Goal: Transaction & Acquisition: Subscribe to service/newsletter

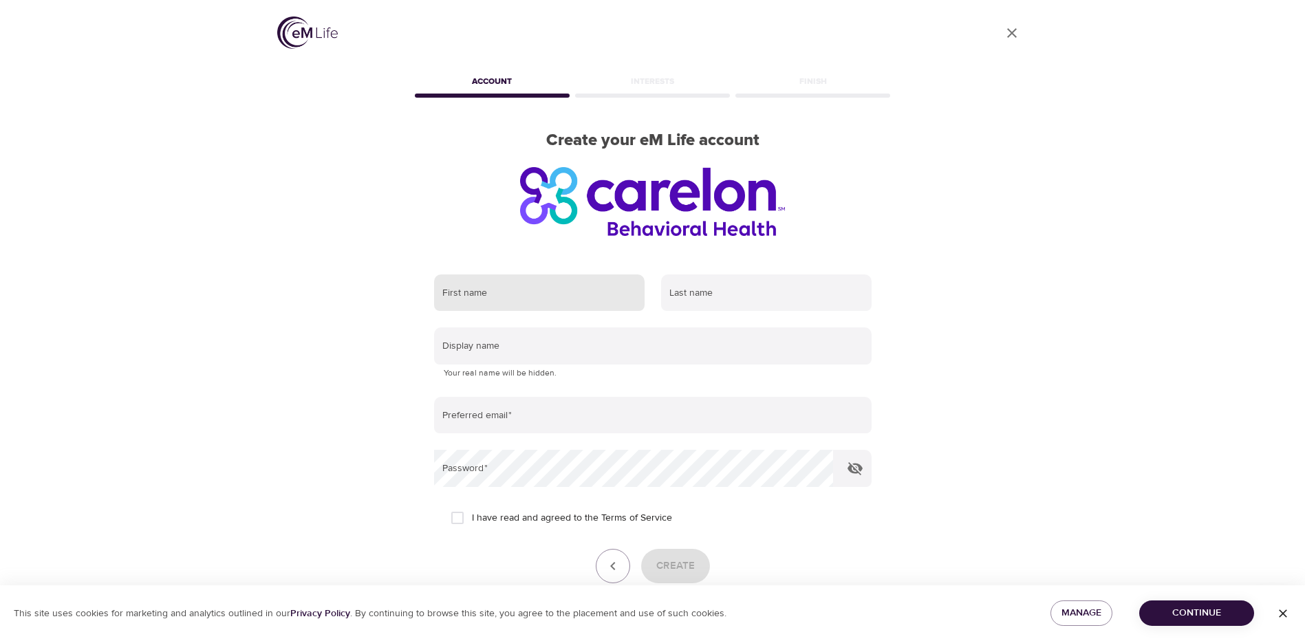
click at [507, 285] on input "text" at bounding box center [539, 292] width 210 height 37
type input "Stacy"
type input "Antonopoulos"
type input "santonopoulos@nisource.com"
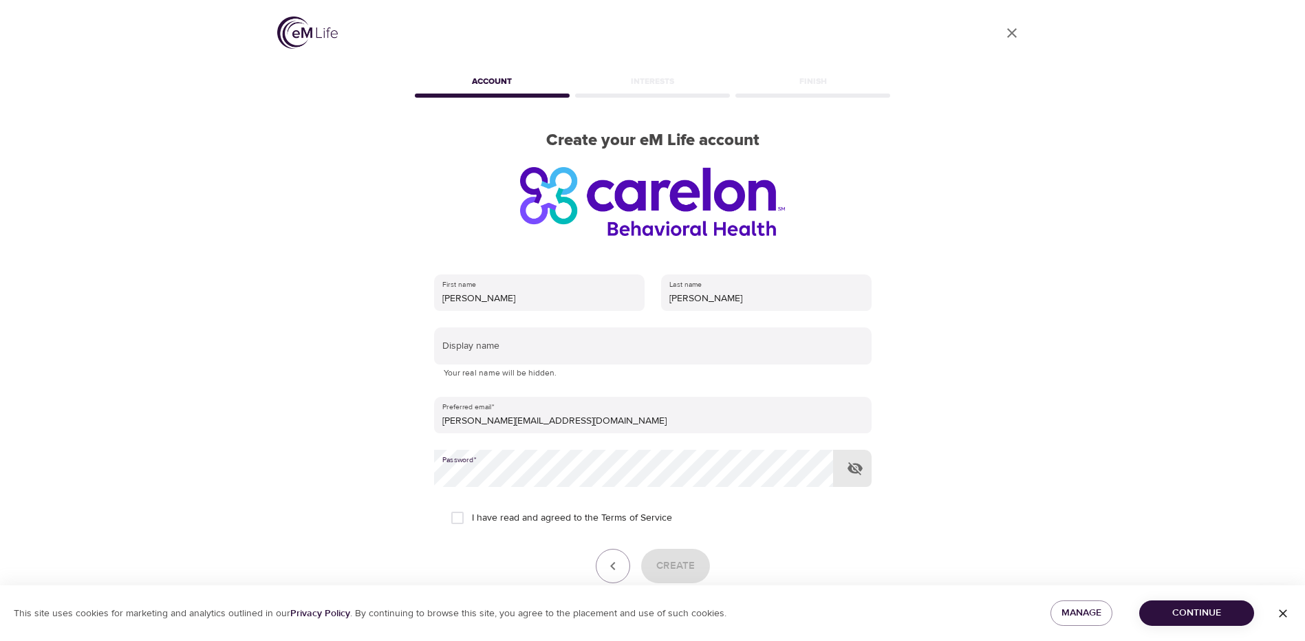
click at [461, 515] on input "I have read and agreed to the Terms of Service" at bounding box center [457, 518] width 29 height 29
checkbox input "true"
click at [673, 559] on span "Create" at bounding box center [675, 566] width 39 height 18
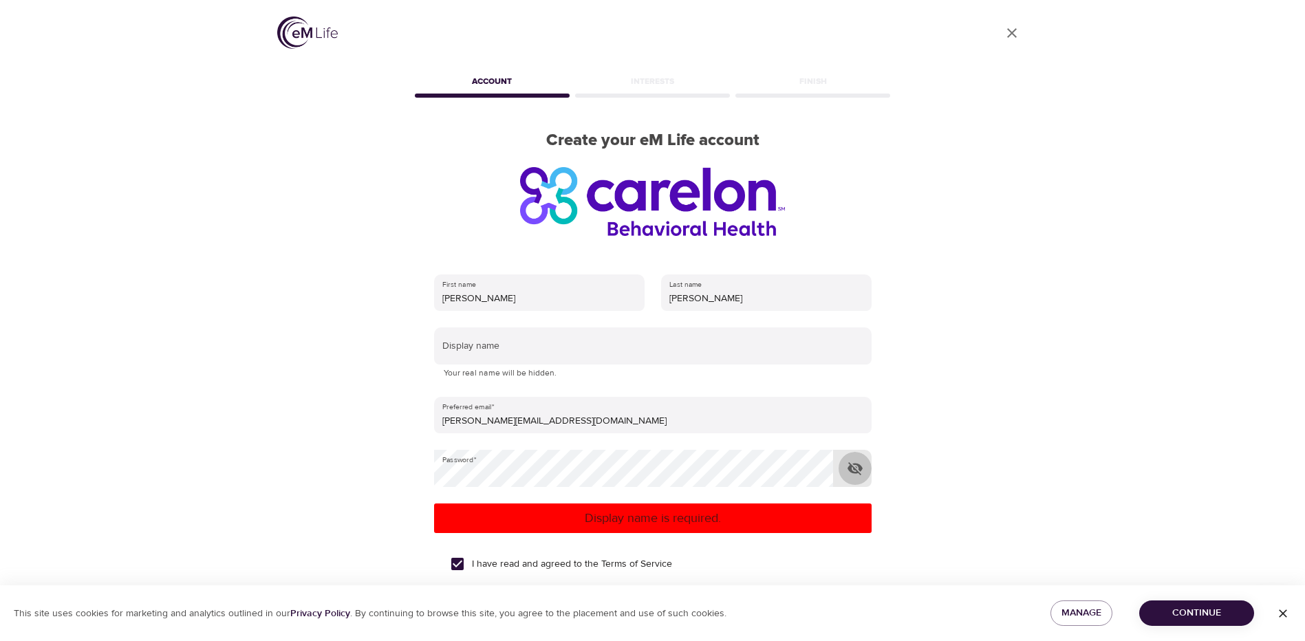
click at [859, 466] on icon "button" at bounding box center [854, 468] width 15 height 13
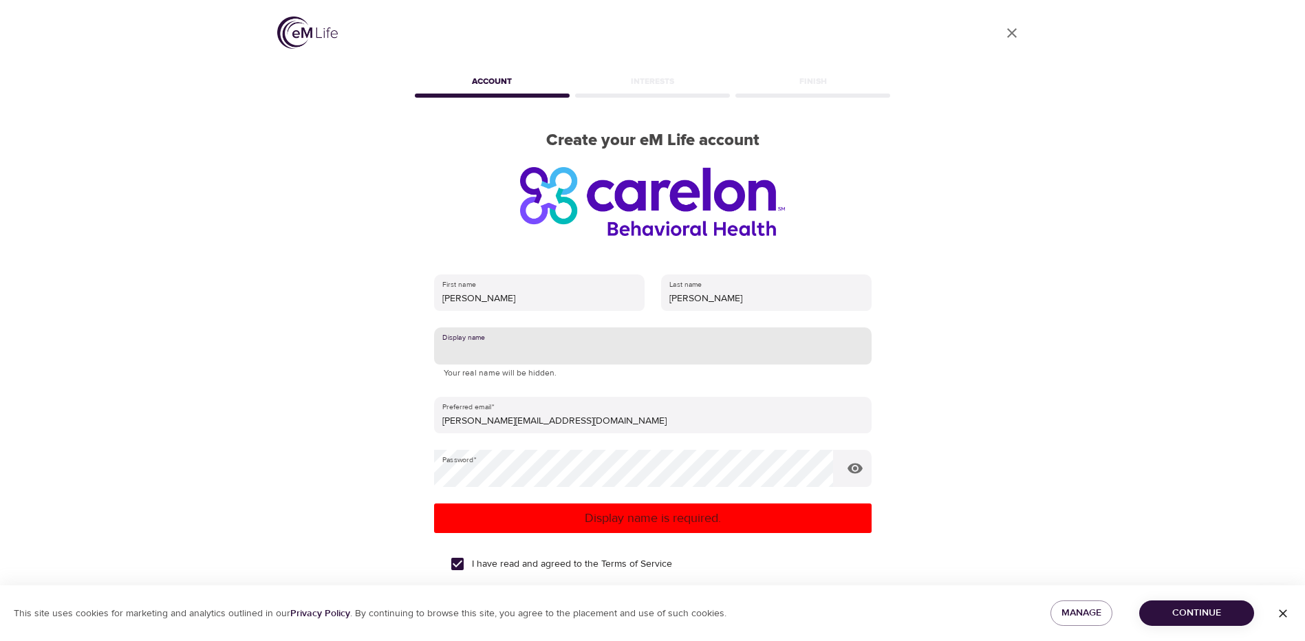
click at [739, 342] on input "text" at bounding box center [653, 345] width 438 height 37
type input "[PERSON_NAME]"
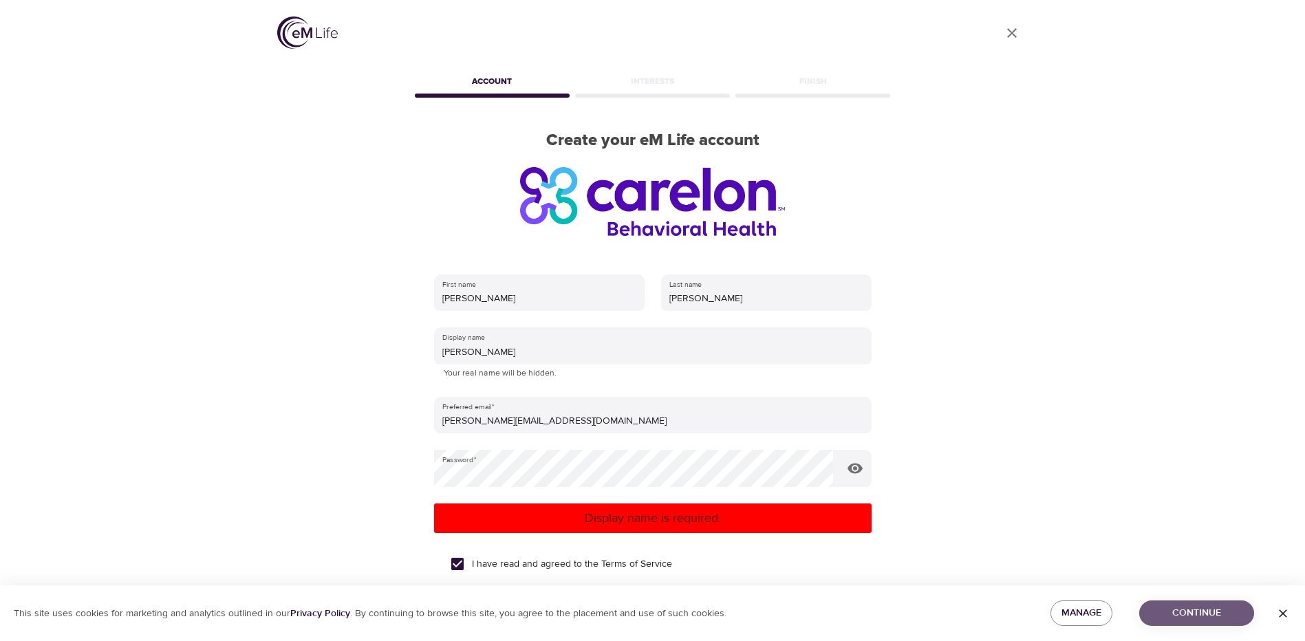
click at [1173, 602] on button "Continue" at bounding box center [1196, 613] width 115 height 25
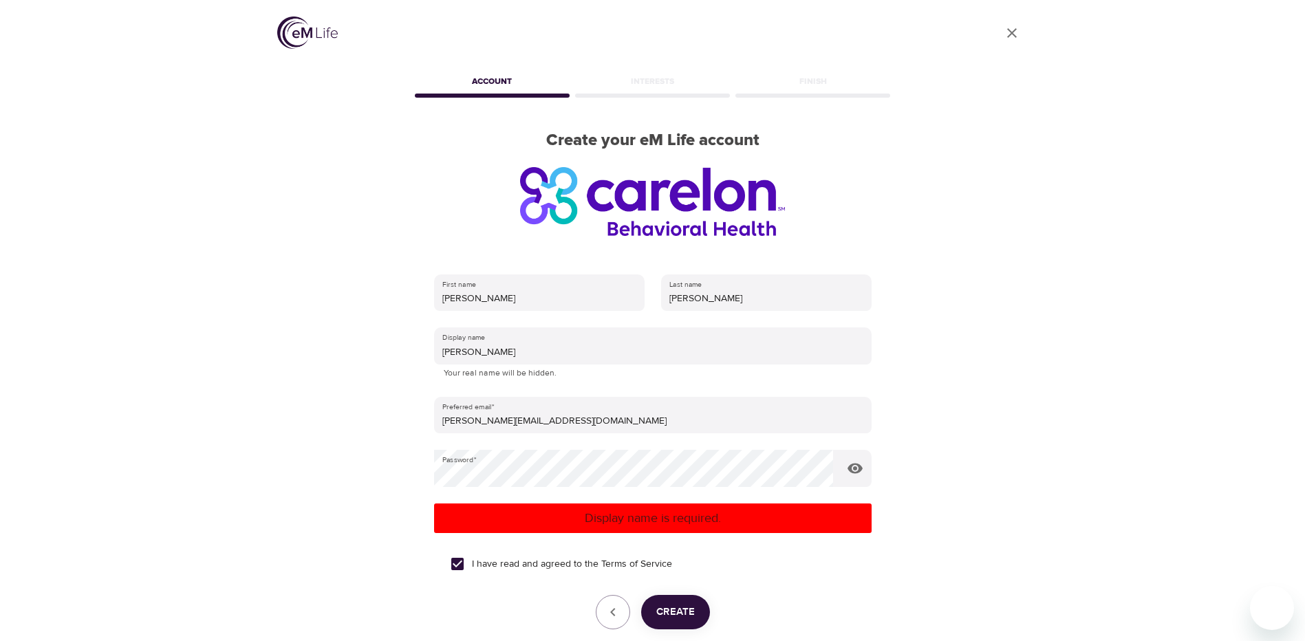
click at [695, 612] on button "Create" at bounding box center [675, 612] width 69 height 34
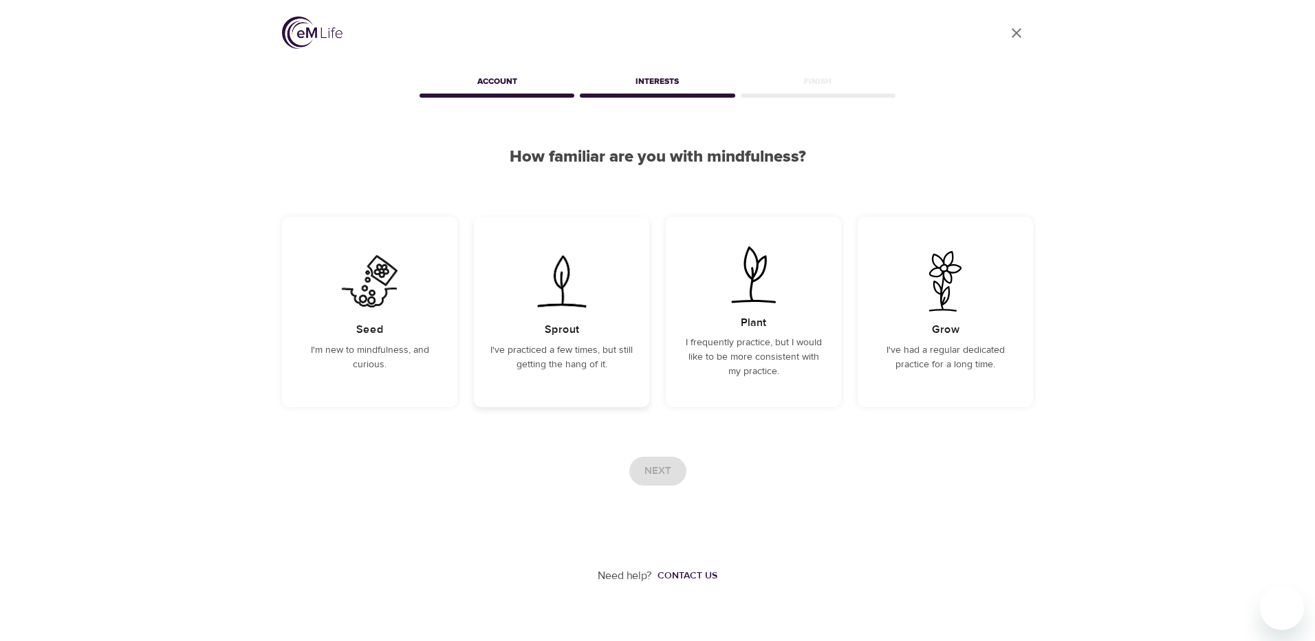
click at [581, 336] on div "Sprout I've practiced a few times, but still getting the hang of it." at bounding box center [561, 312] width 175 height 191
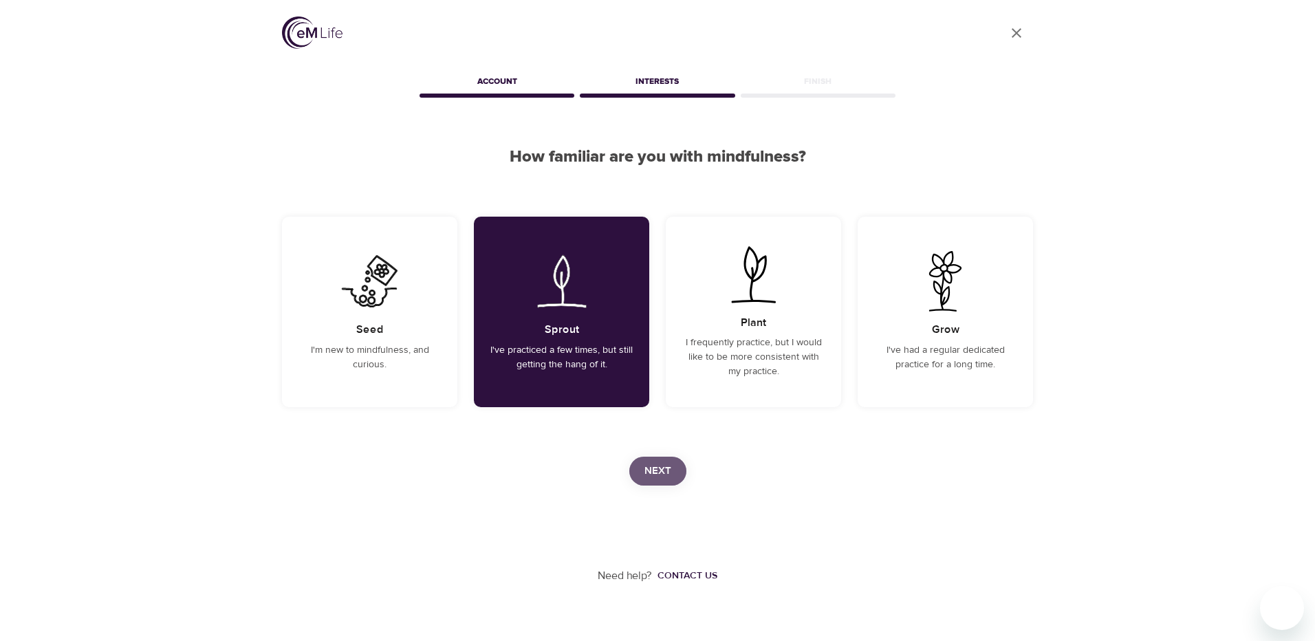
click at [653, 464] on span "Next" at bounding box center [658, 471] width 27 height 18
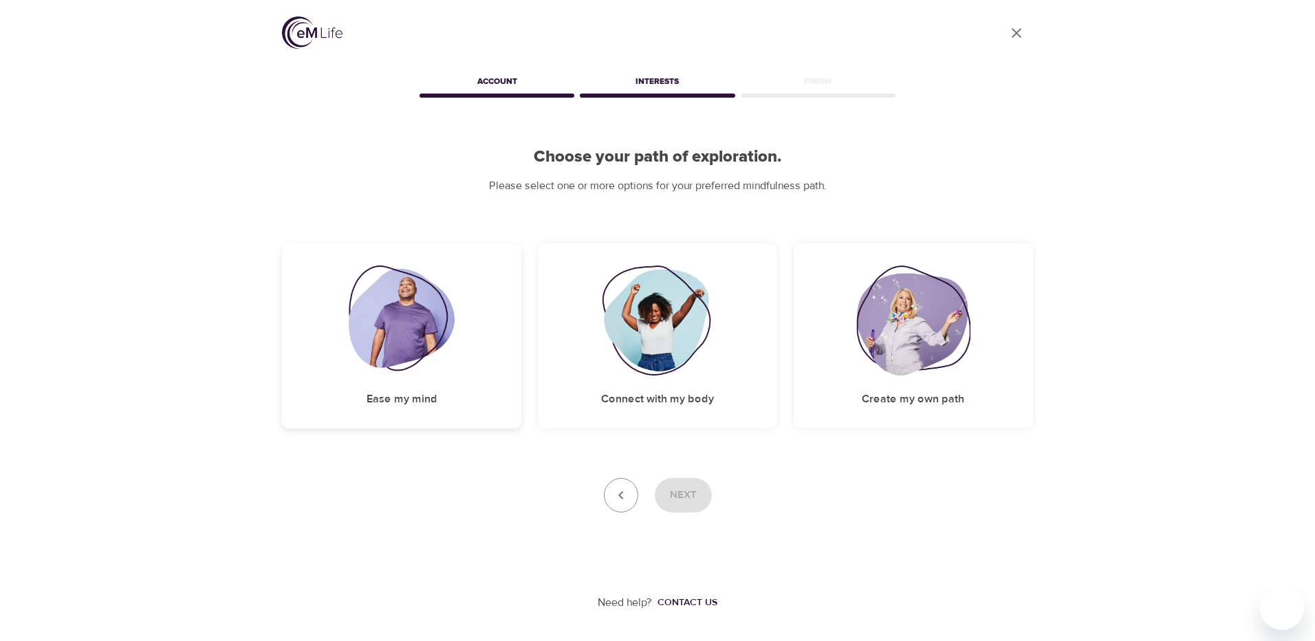
click at [404, 364] on img at bounding box center [402, 321] width 107 height 110
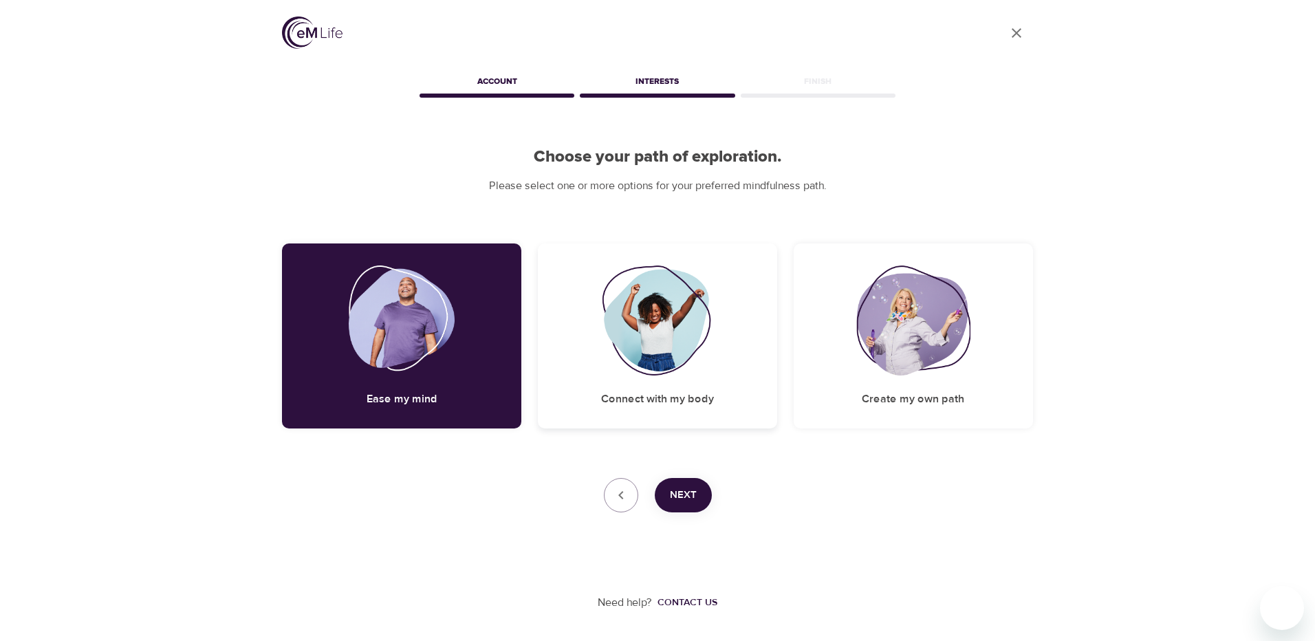
click at [689, 389] on div "Connect with my body" at bounding box center [657, 336] width 239 height 185
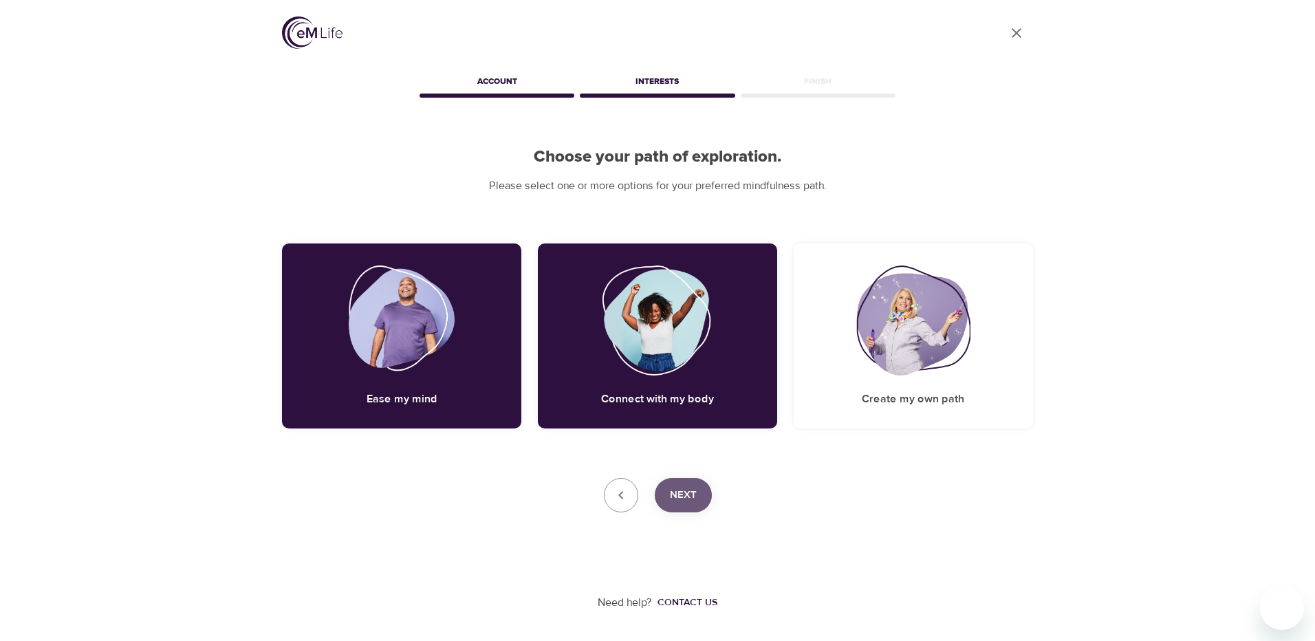
click at [680, 493] on span "Next" at bounding box center [683, 495] width 27 height 18
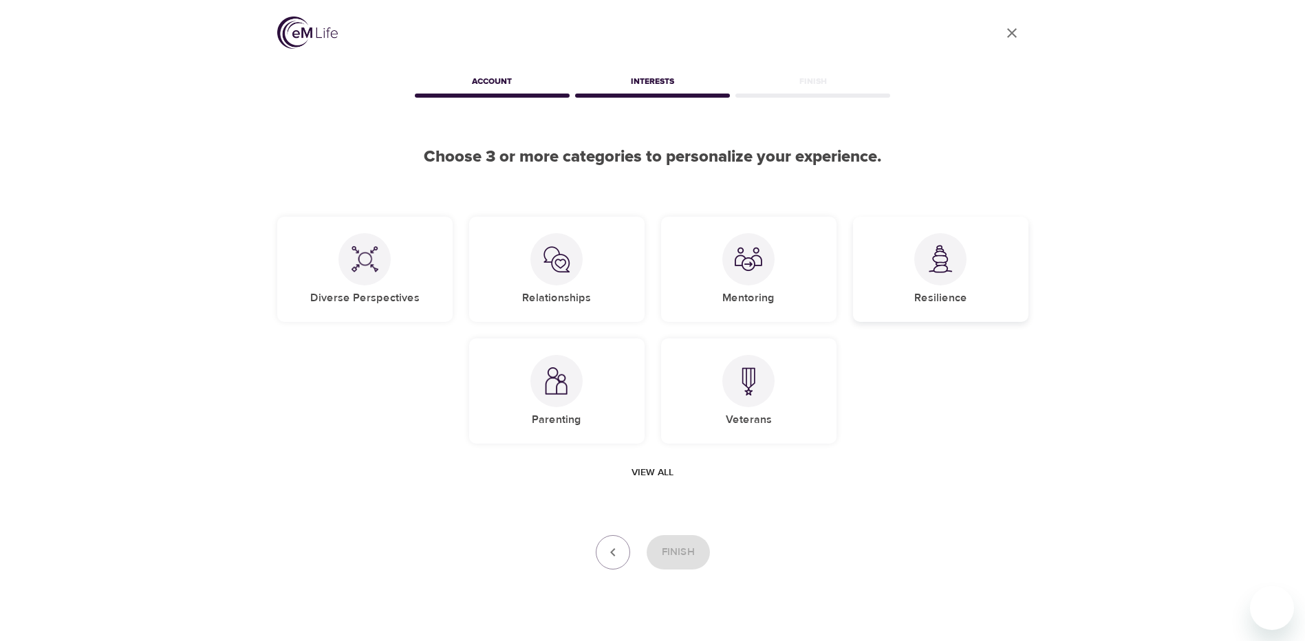
click at [936, 275] on div at bounding box center [940, 259] width 52 height 52
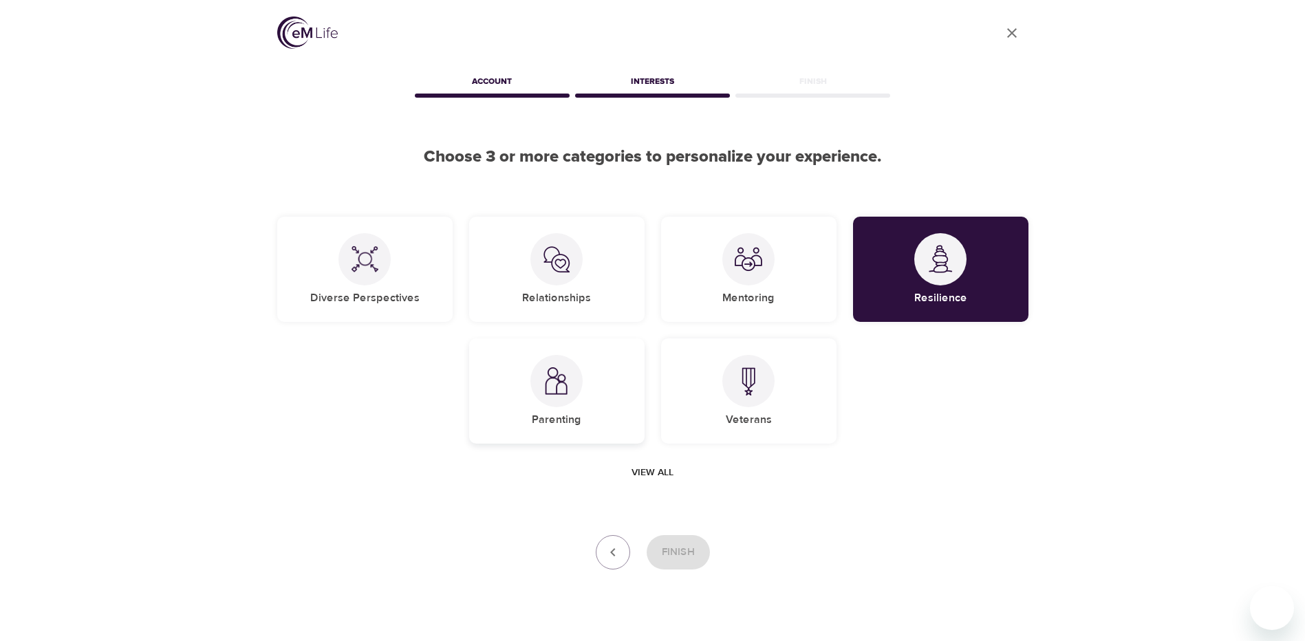
click at [590, 385] on div "Parenting" at bounding box center [556, 390] width 175 height 105
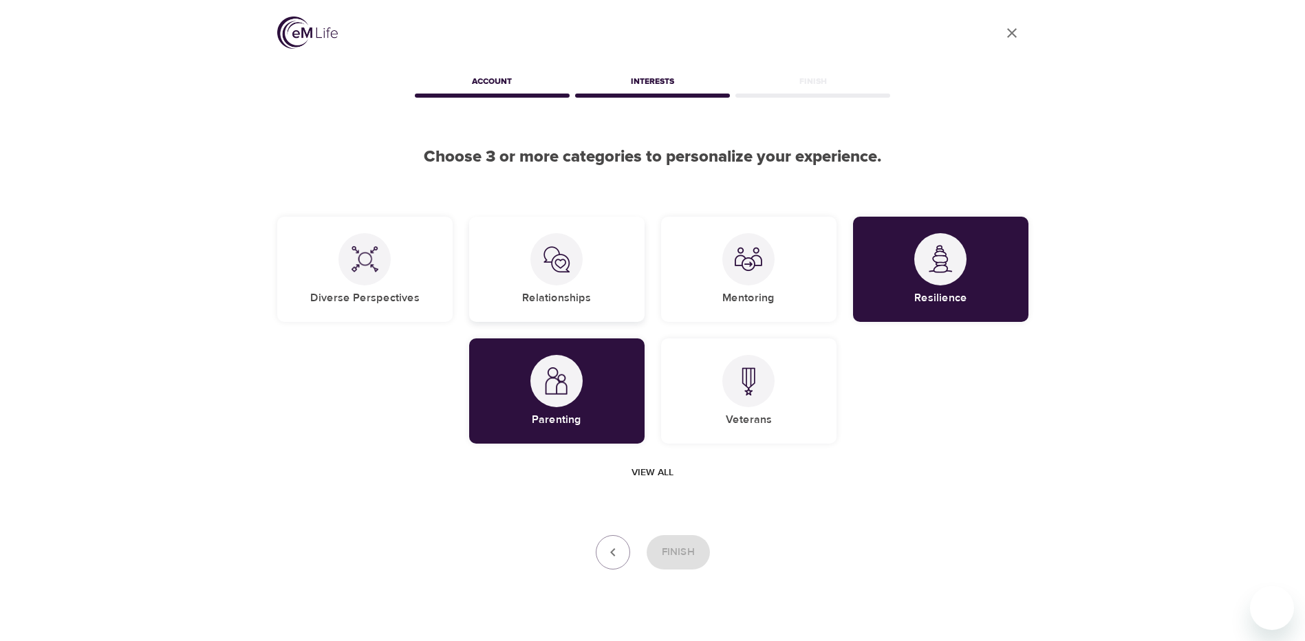
click at [588, 272] on div "Relationships" at bounding box center [556, 269] width 175 height 105
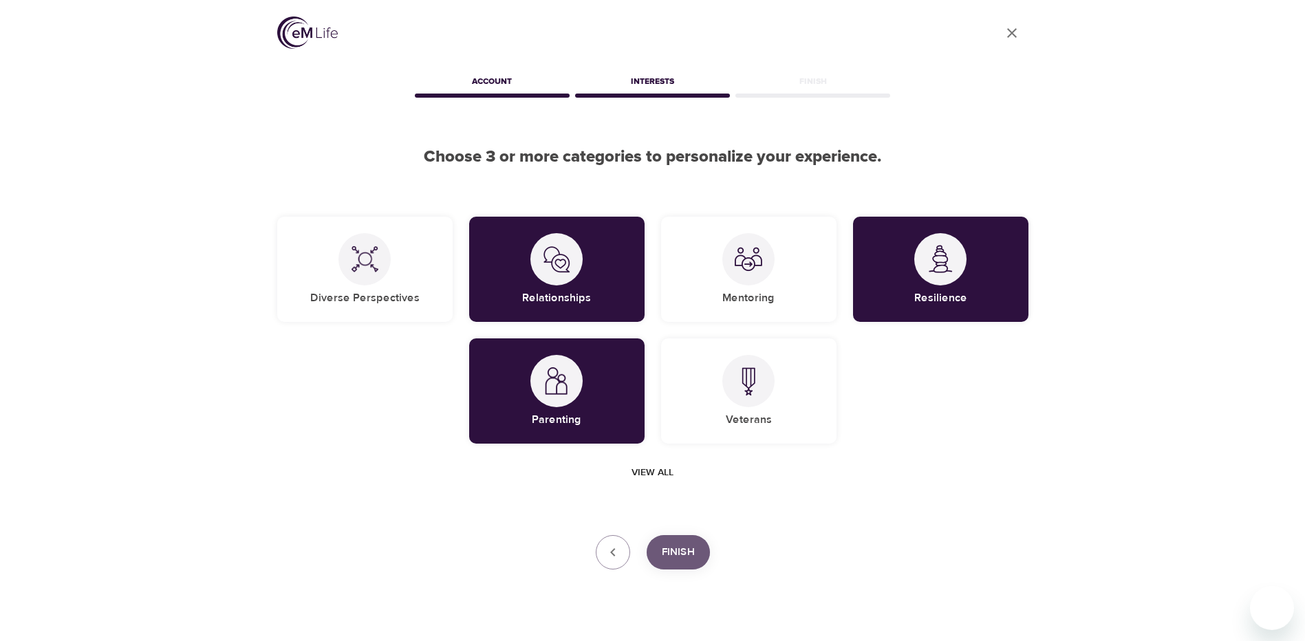
click at [673, 554] on span "Finish" at bounding box center [678, 552] width 33 height 18
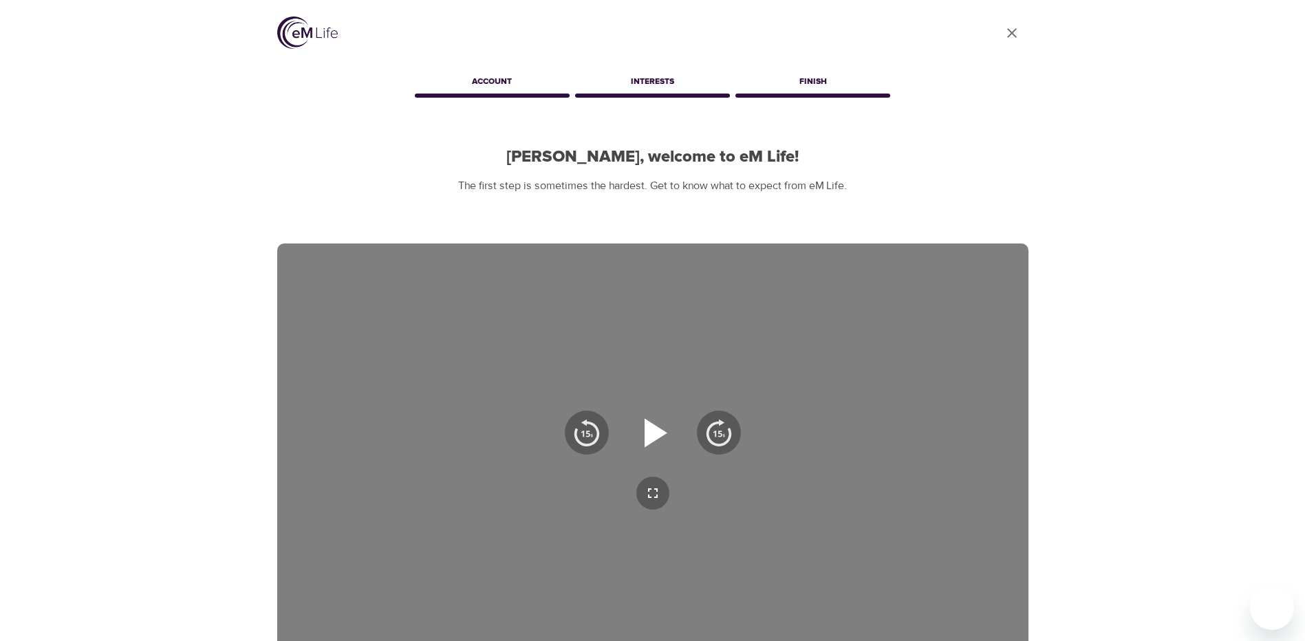
click at [644, 418] on icon "button" at bounding box center [653, 433] width 50 height 50
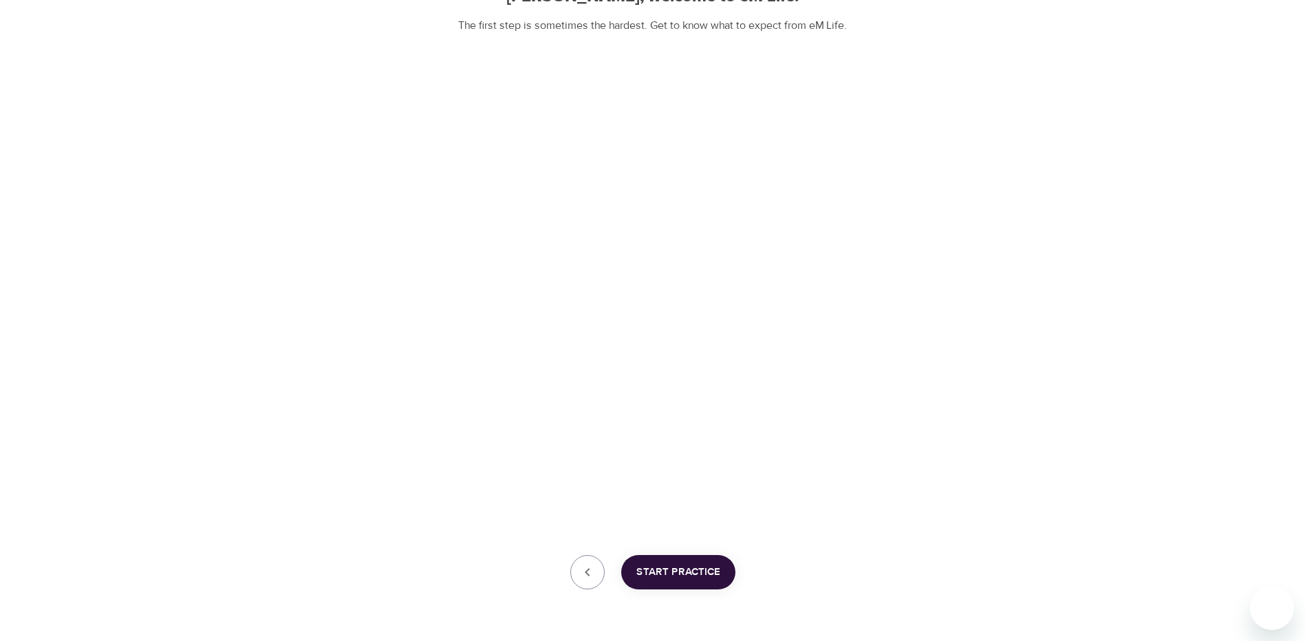
scroll to position [206, 0]
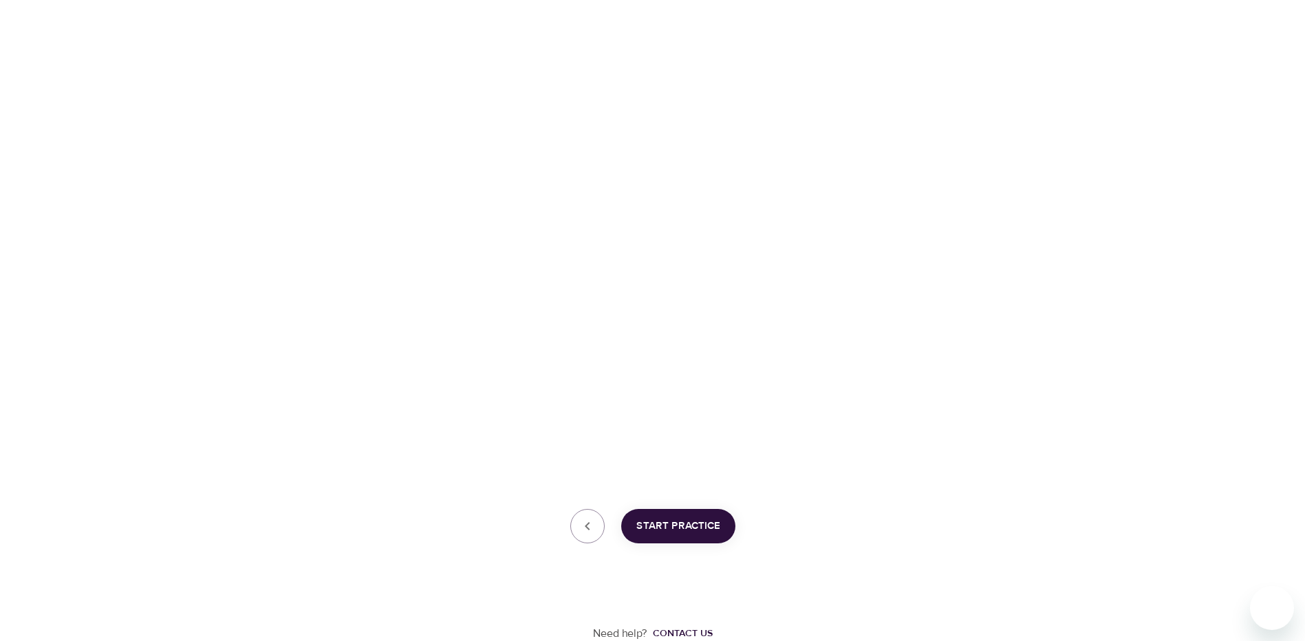
click at [680, 521] on span "Start Practice" at bounding box center [678, 526] width 84 height 18
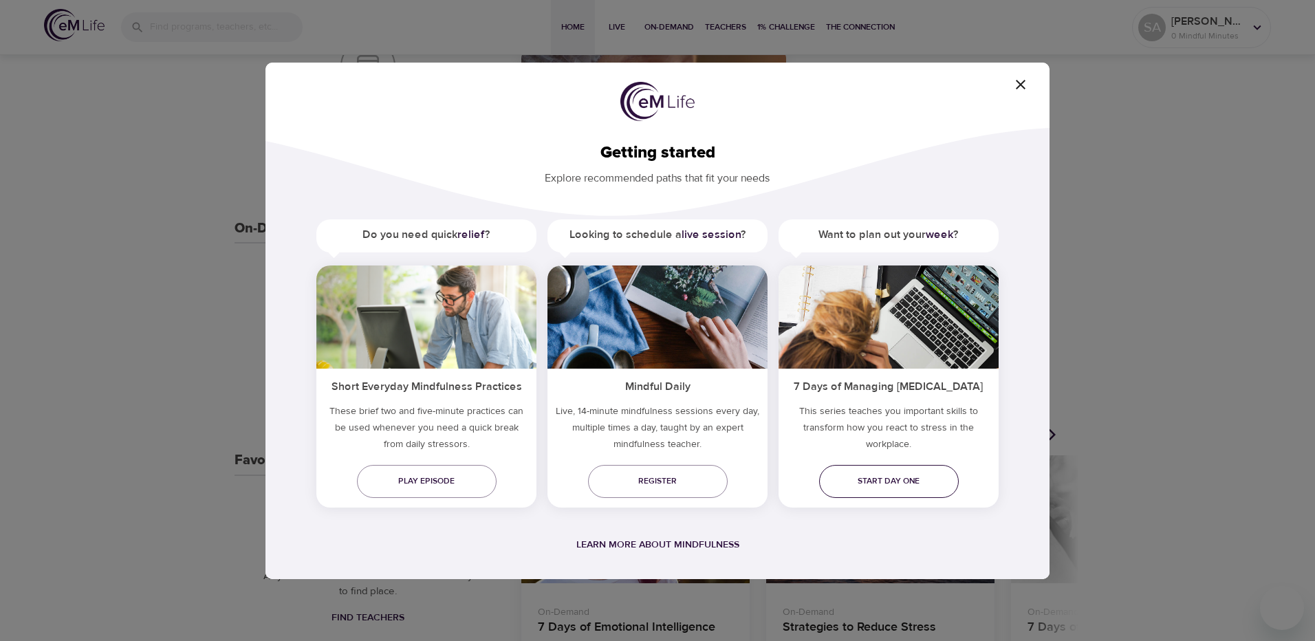
click at [868, 483] on span "Start day one" at bounding box center [889, 481] width 118 height 14
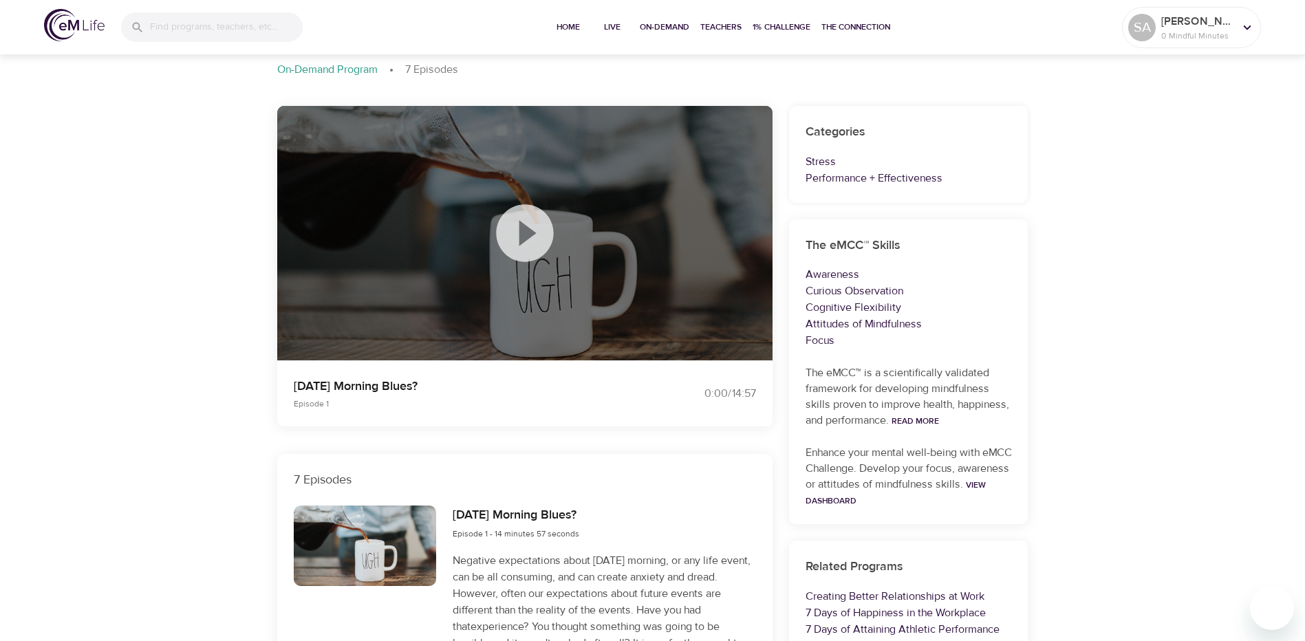
scroll to position [69, 0]
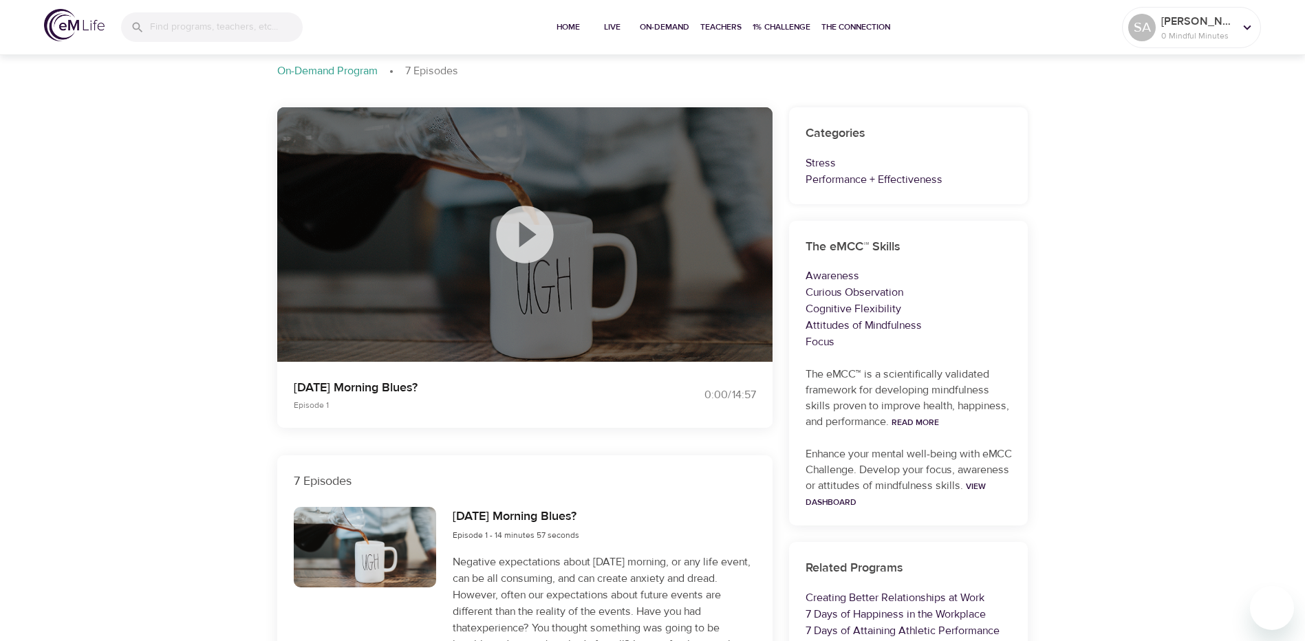
click at [527, 230] on icon at bounding box center [524, 234] width 69 height 69
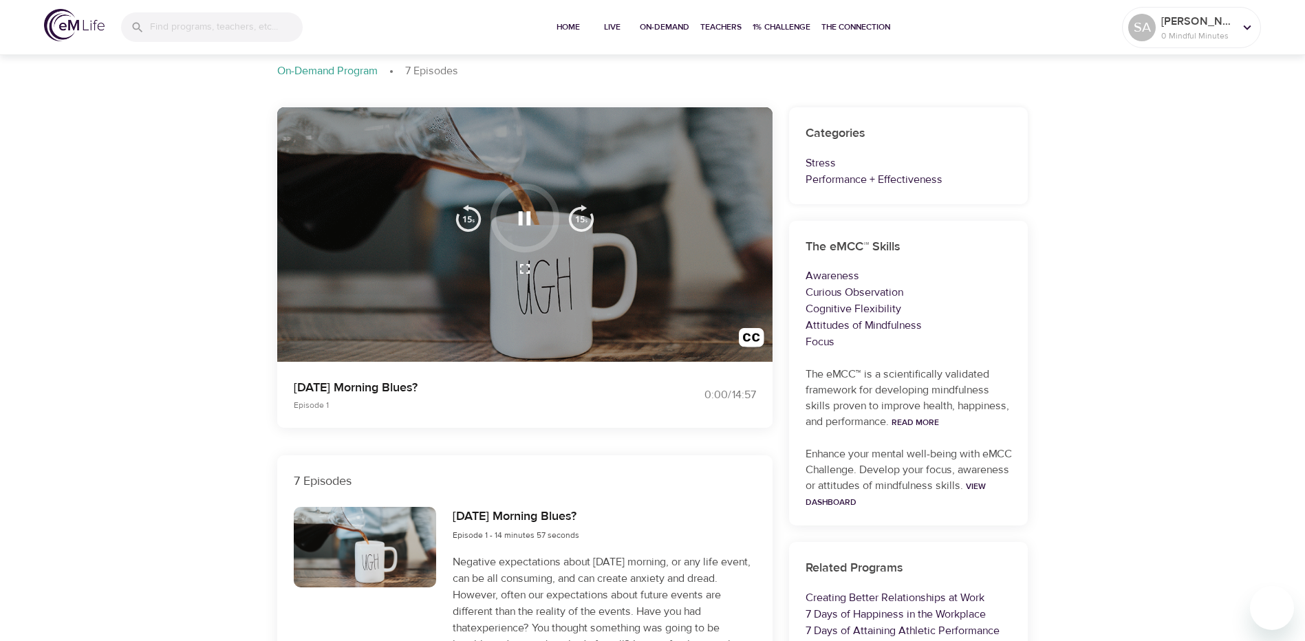
scroll to position [0, 0]
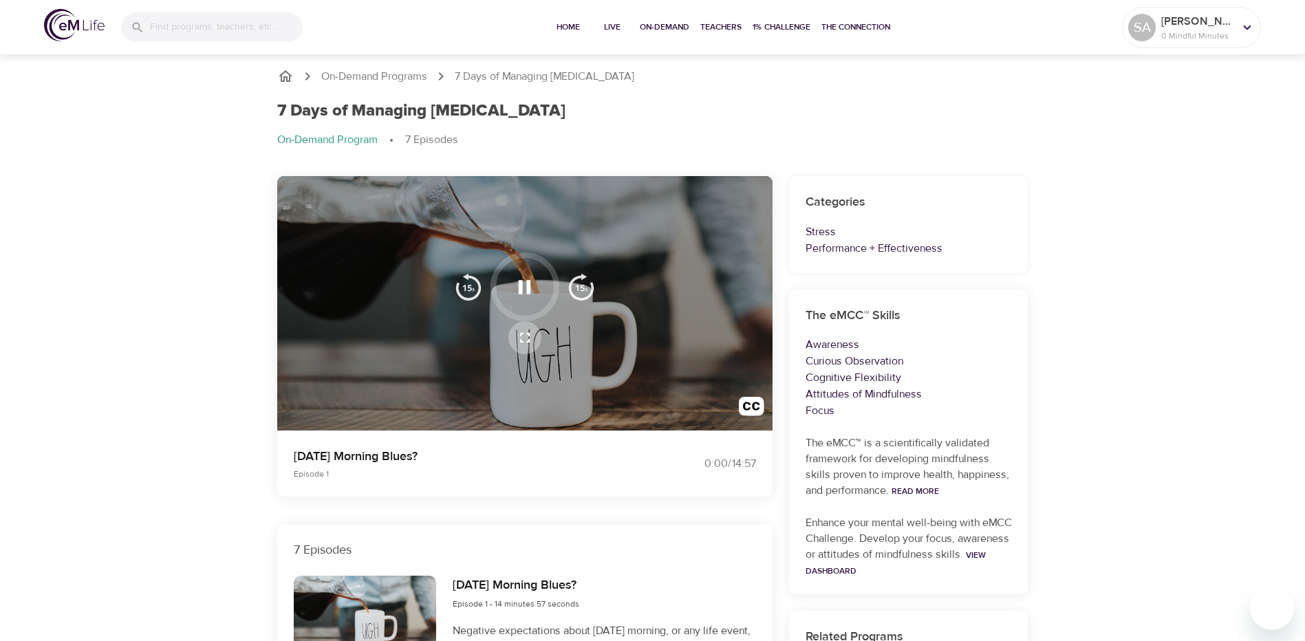
click at [521, 336] on icon "button" at bounding box center [525, 338] width 17 height 17
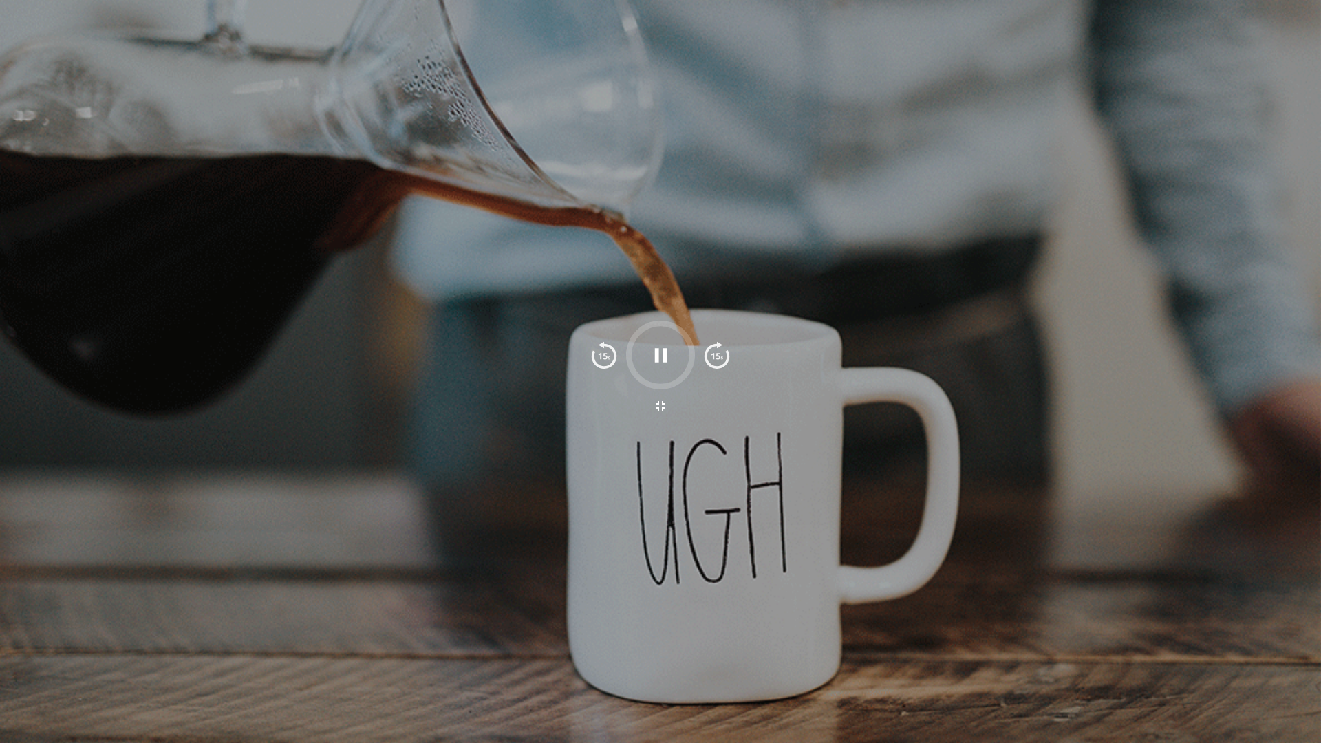
click at [739, 404] on div at bounding box center [660, 371] width 1321 height 743
click at [676, 362] on button "button" at bounding box center [660, 355] width 41 height 41
click at [665, 351] on icon "button" at bounding box center [660, 355] width 12 height 14
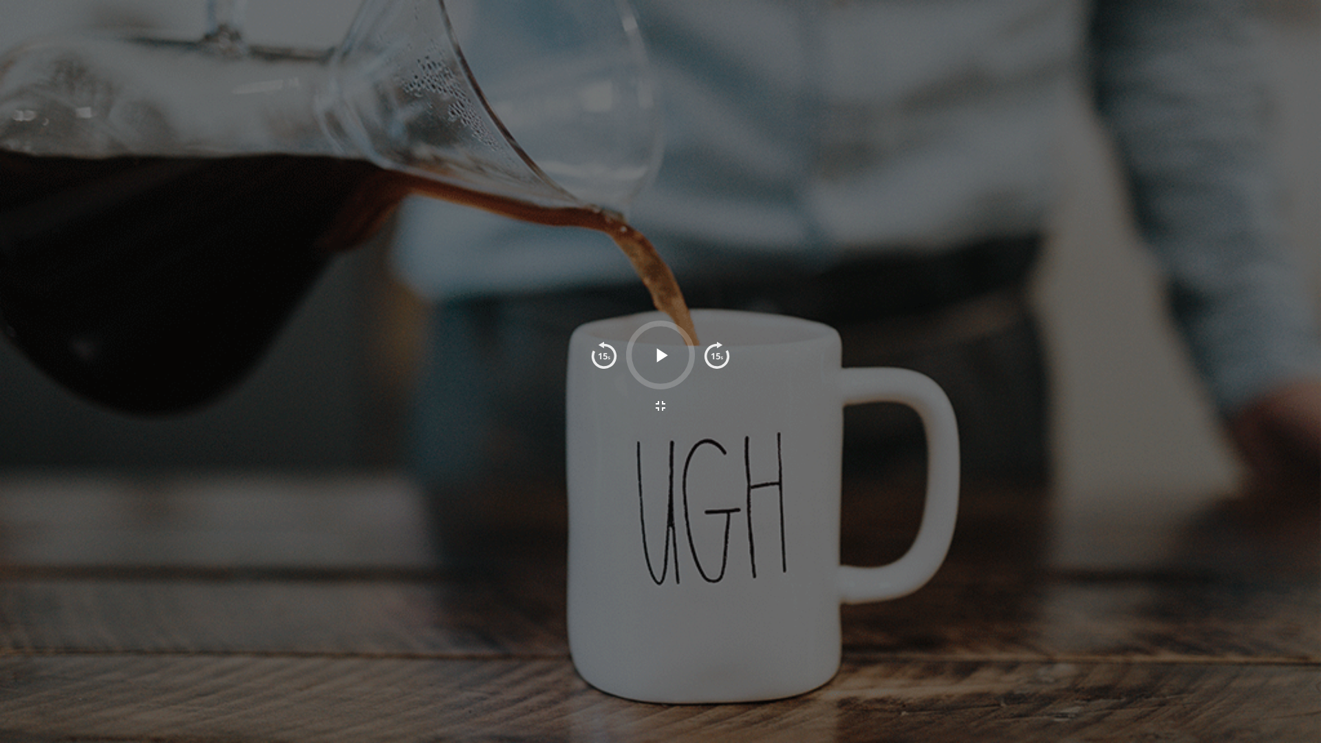
click at [660, 352] on icon "button" at bounding box center [661, 355] width 11 height 14
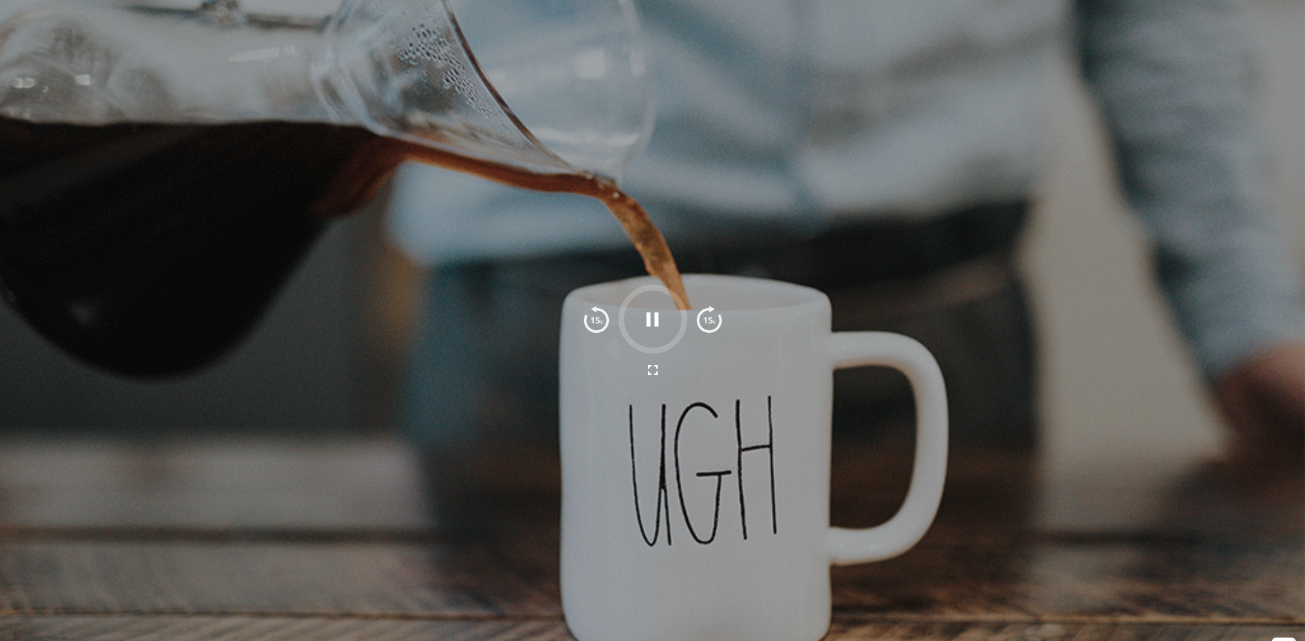
scroll to position [206, 0]
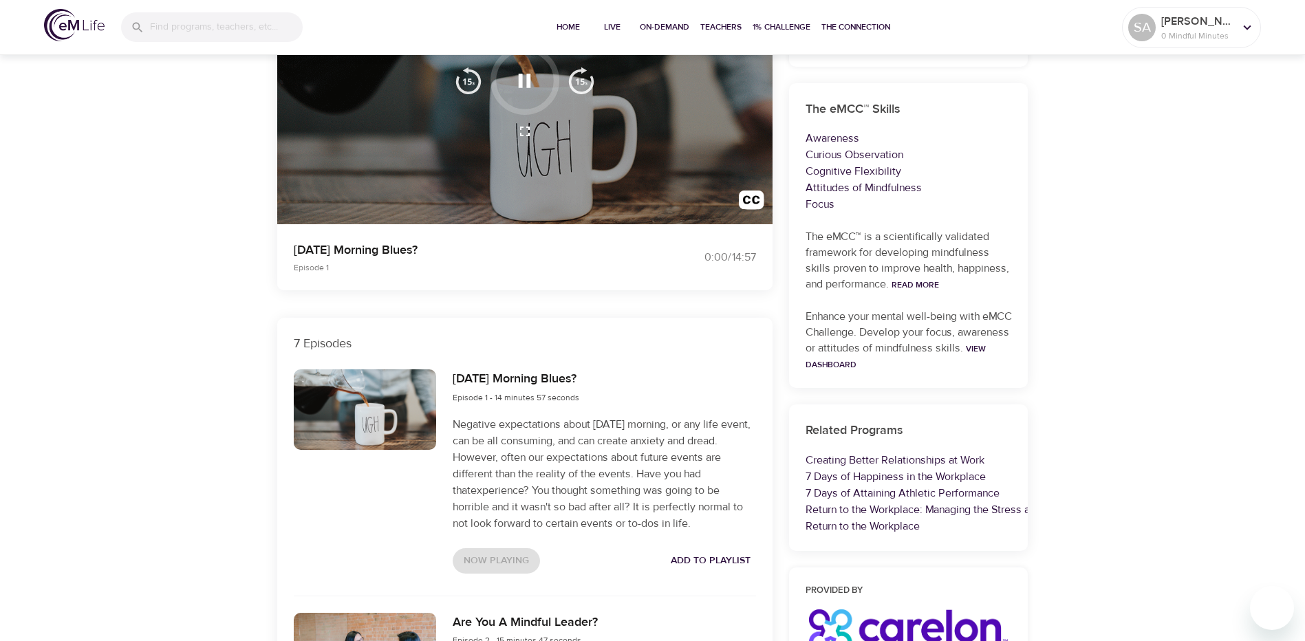
click at [505, 470] on p "Negative expectations about [DATE] morning, or any life event, can be all consu…" at bounding box center [604, 474] width 303 height 116
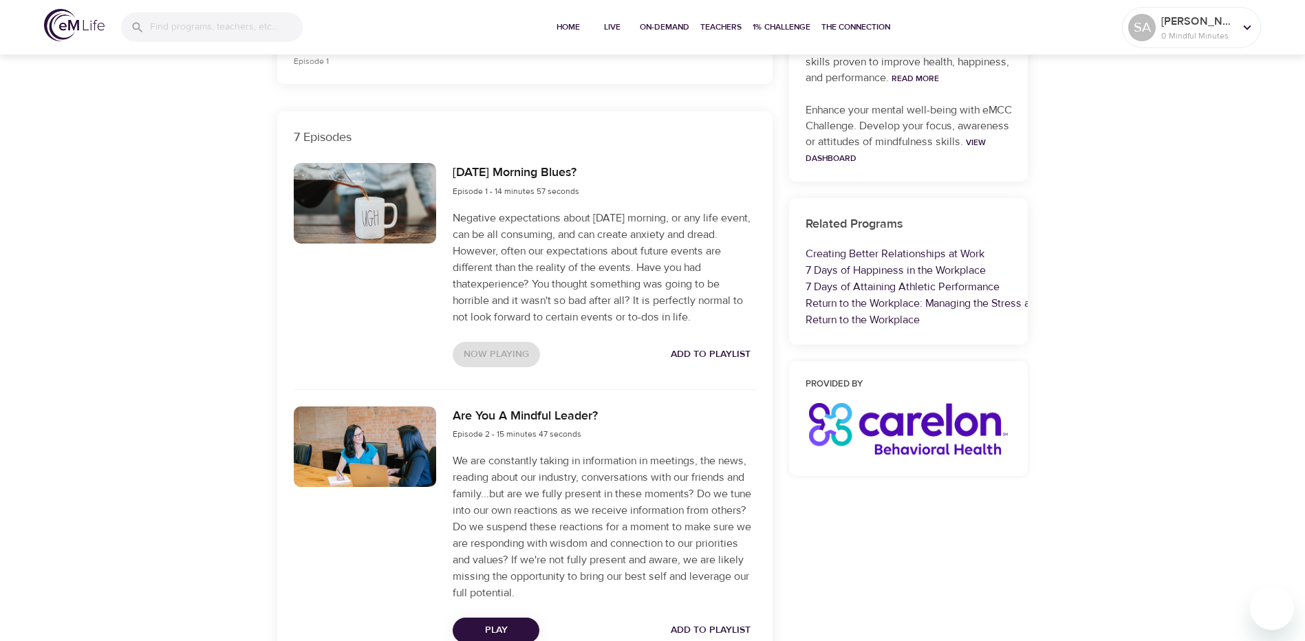
scroll to position [550, 0]
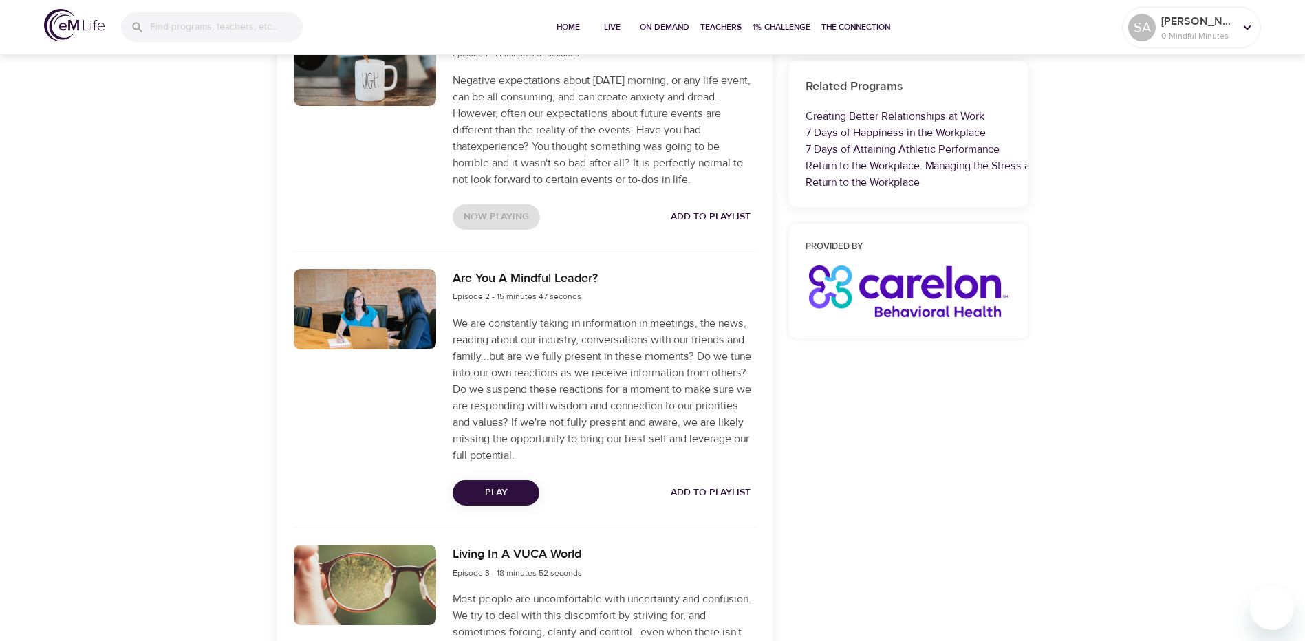
click at [506, 486] on span "Play" at bounding box center [496, 492] width 65 height 17
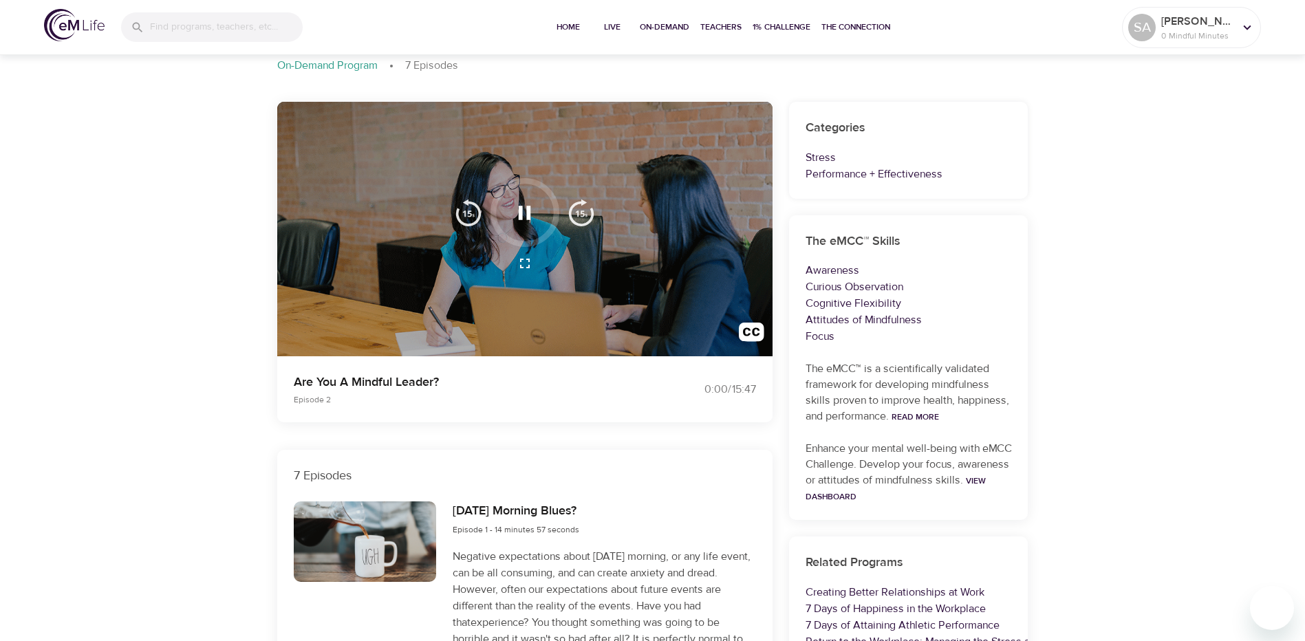
scroll to position [0, 0]
